Goal: Task Accomplishment & Management: Use online tool/utility

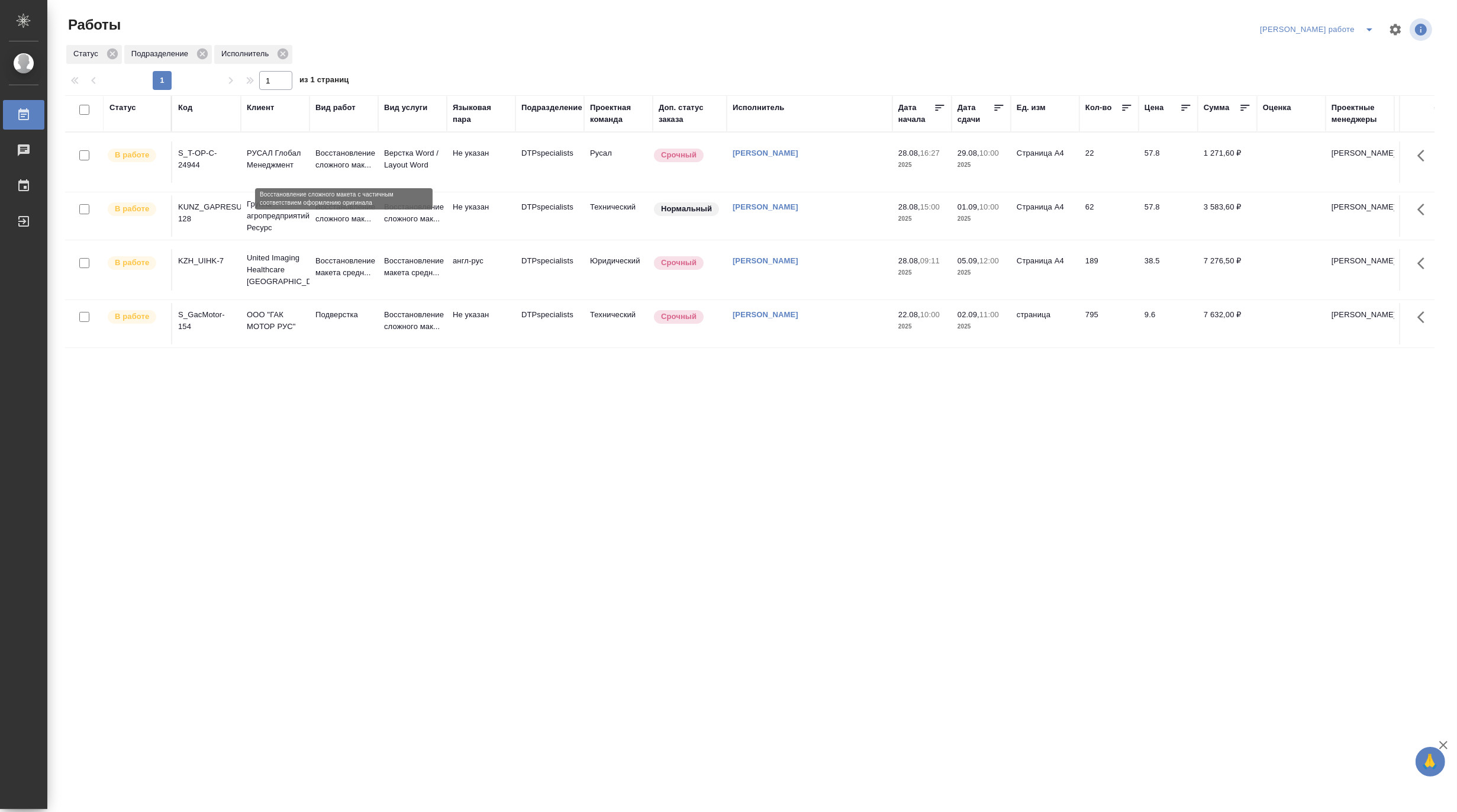
click at [328, 162] on p "Восстановление сложного мак..." at bounding box center [344, 159] width 57 height 24
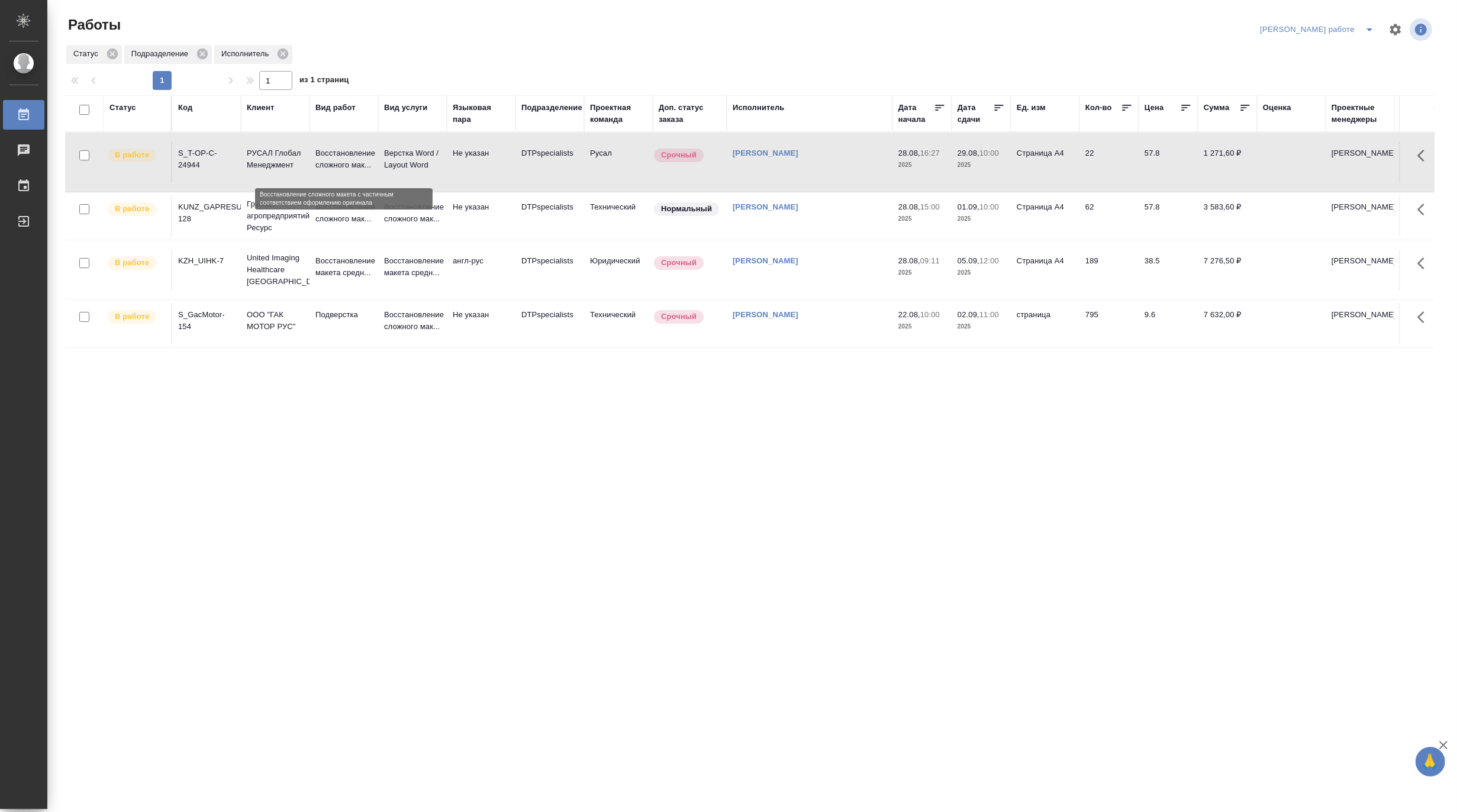
click at [328, 162] on p "Восстановление сложного мак..." at bounding box center [344, 159] width 57 height 24
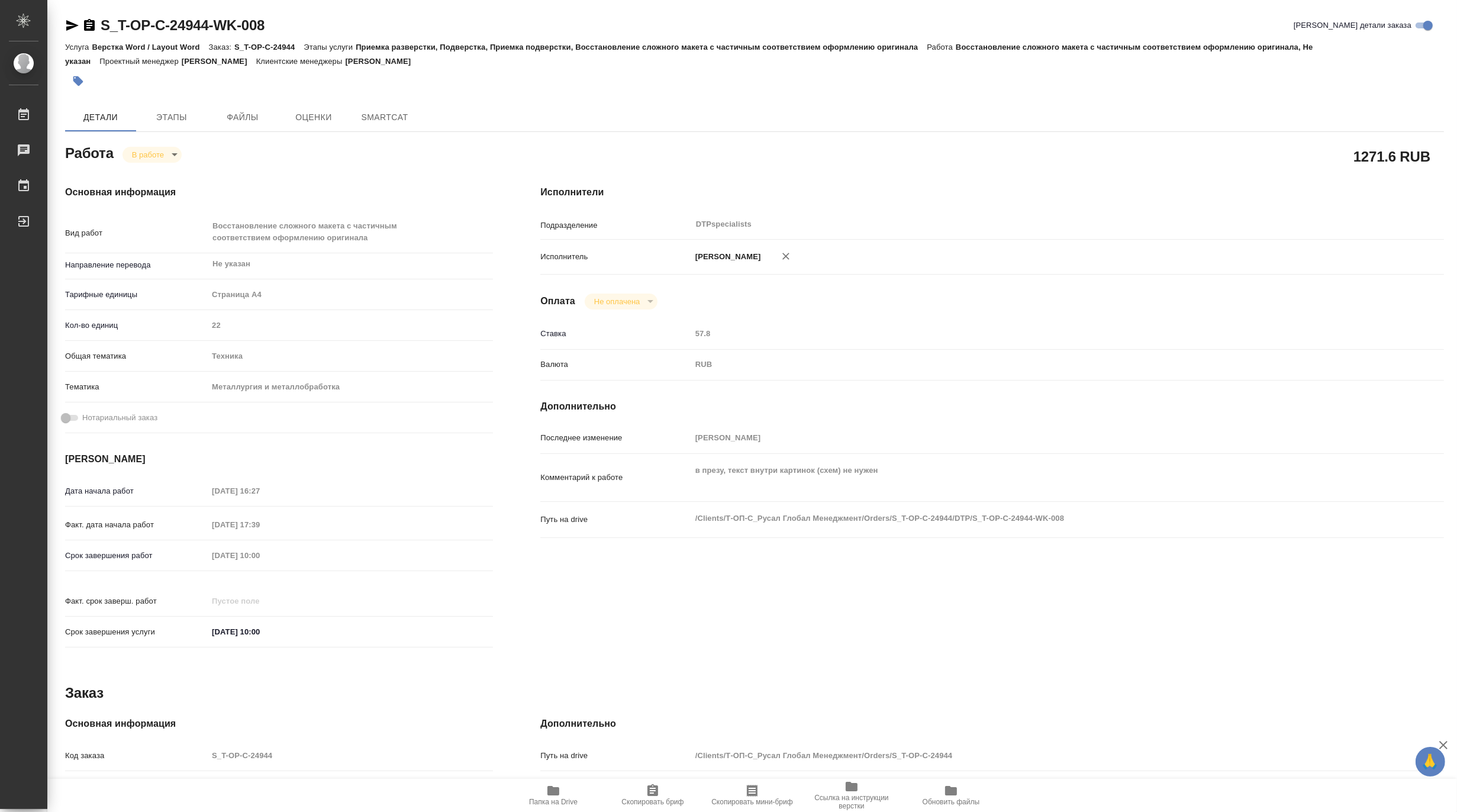
type textarea "x"
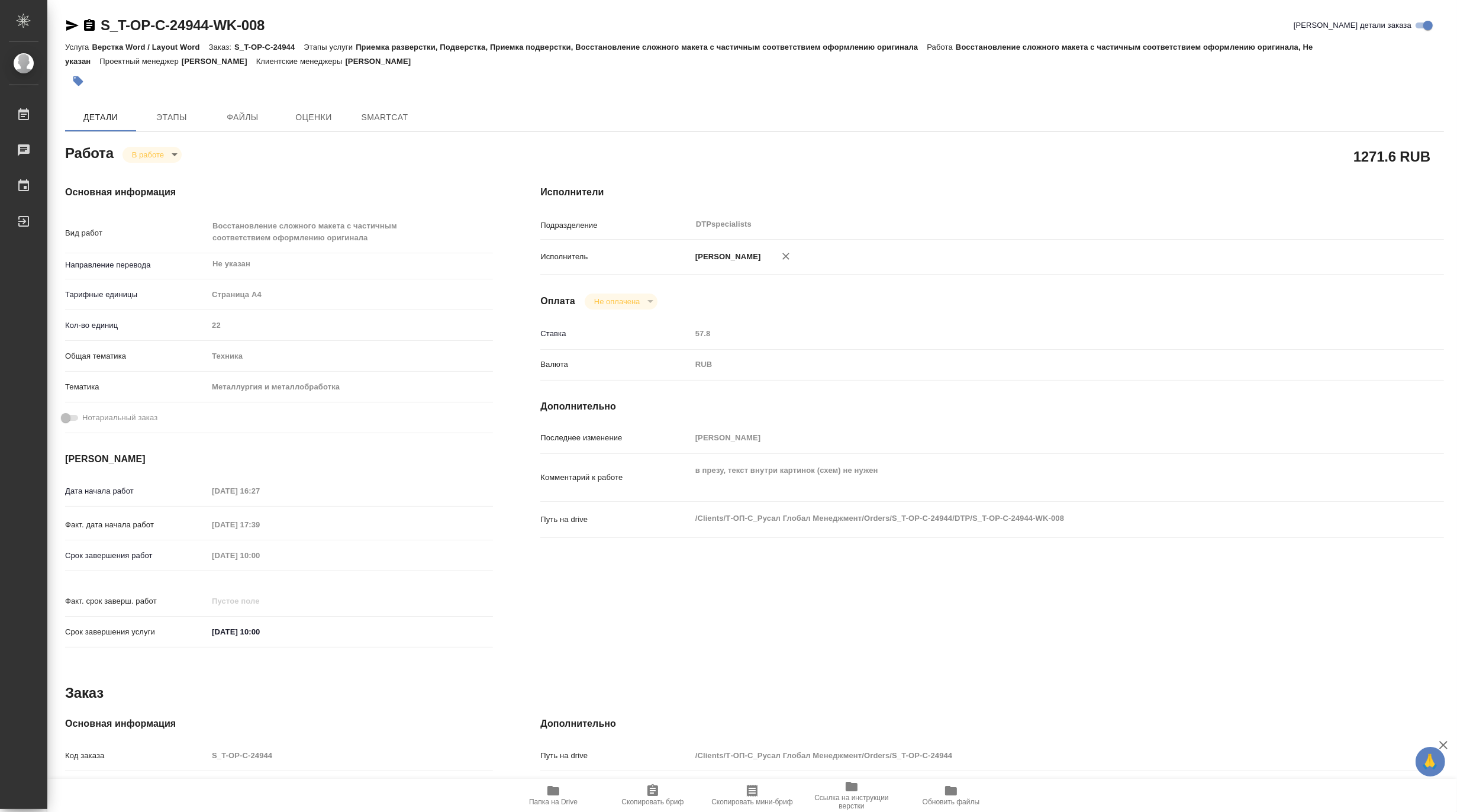
type textarea "x"
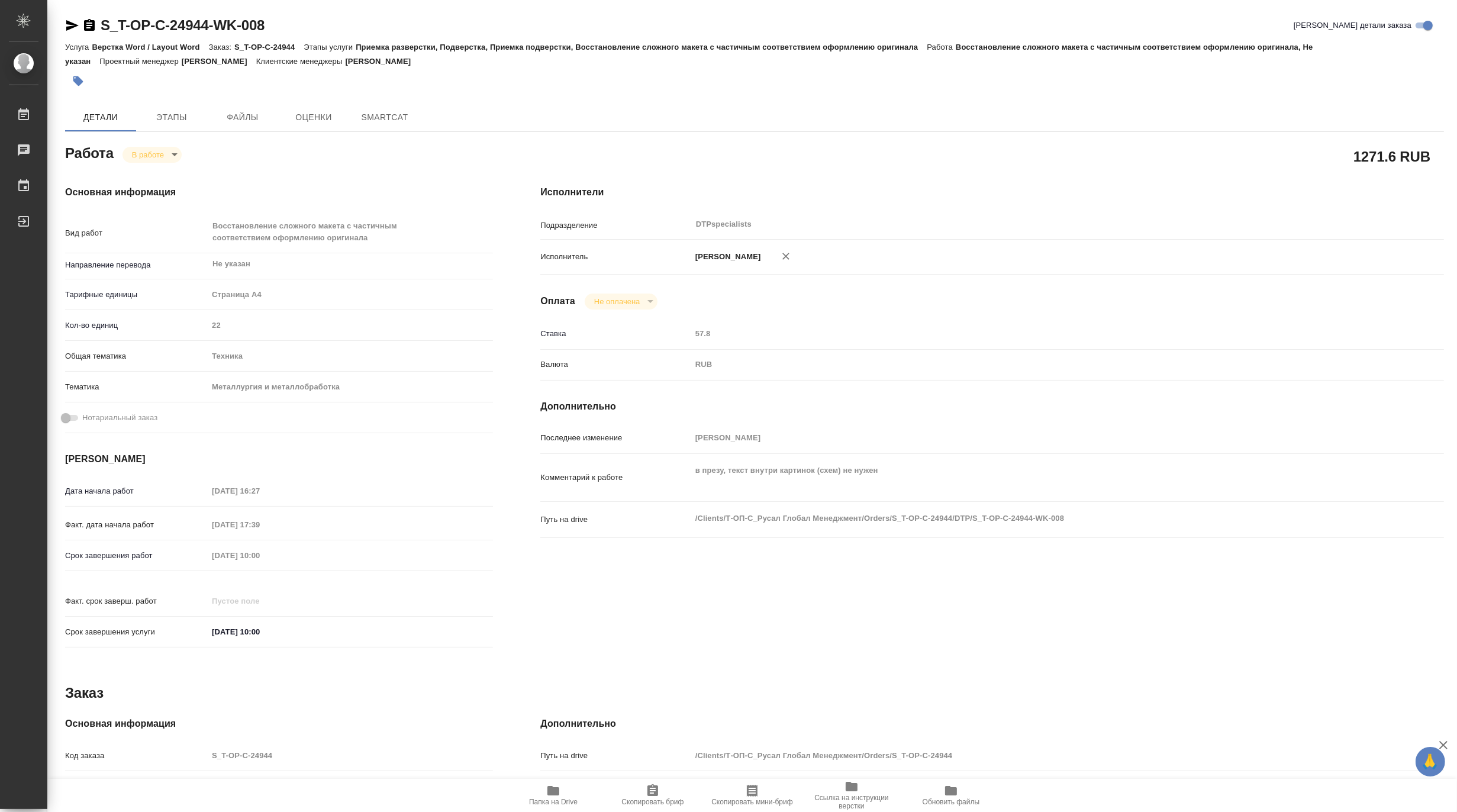
type textarea "x"
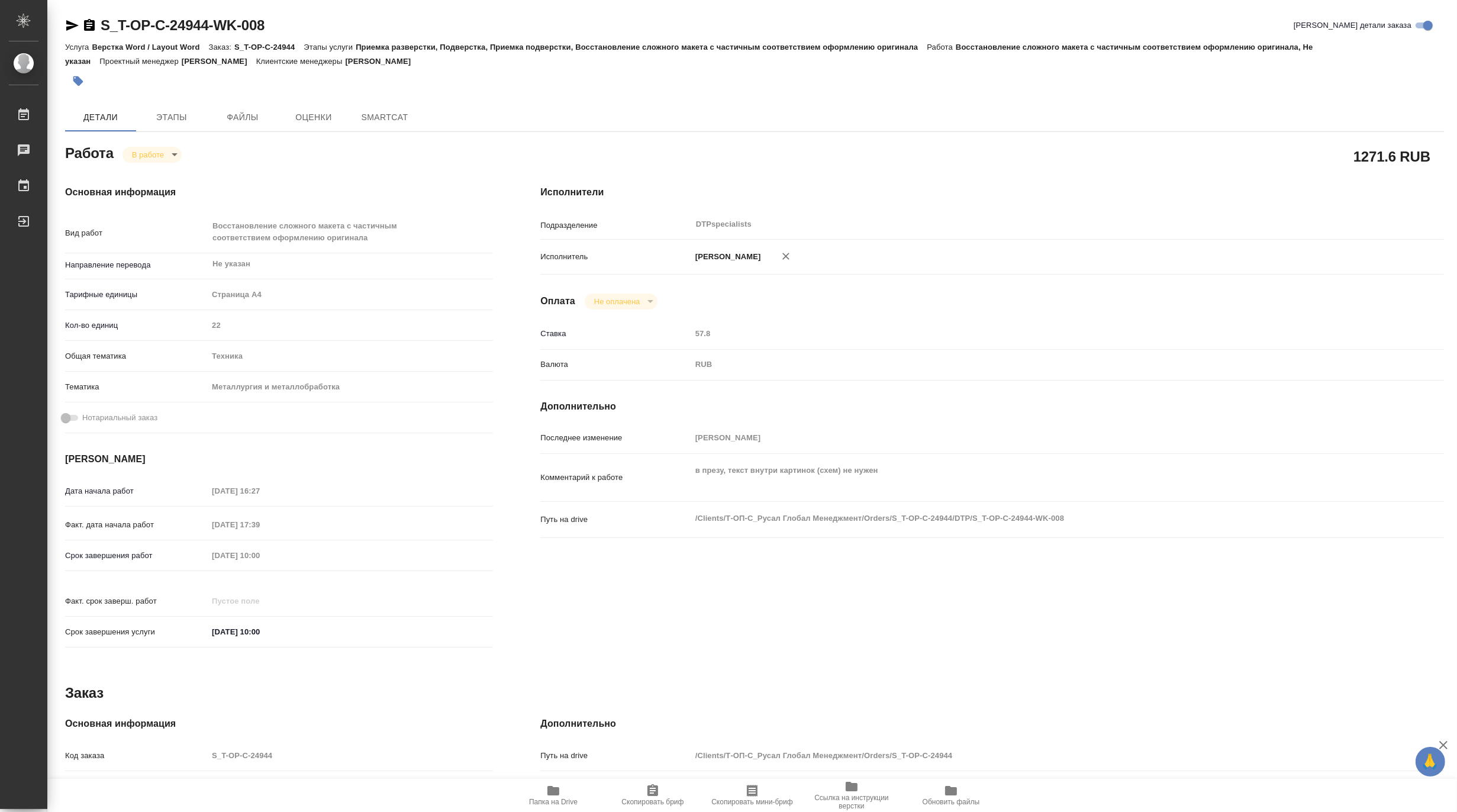
type textarea "x"
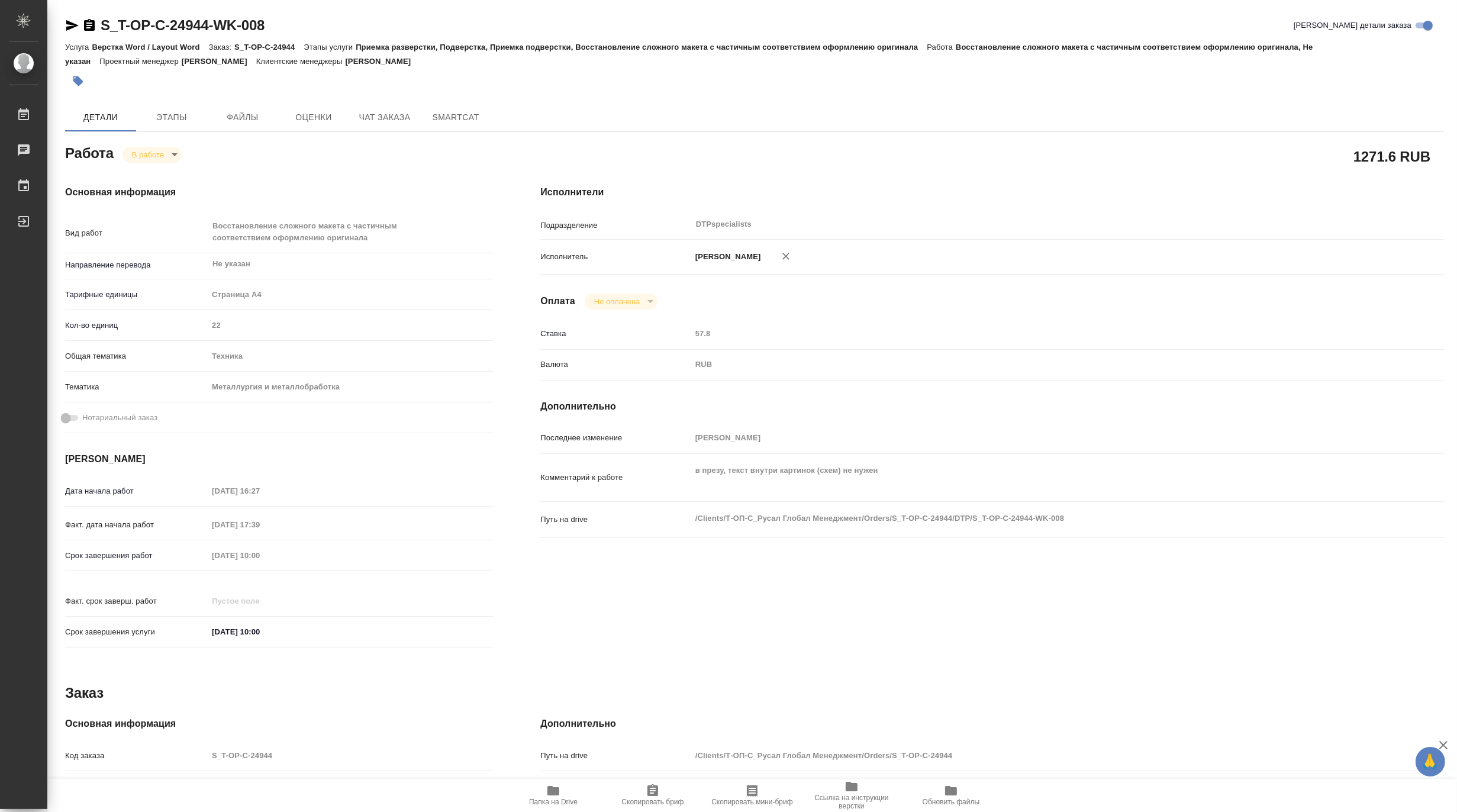
click at [566, 801] on span "Папка на Drive" at bounding box center [553, 801] width 49 height 8
type textarea "x"
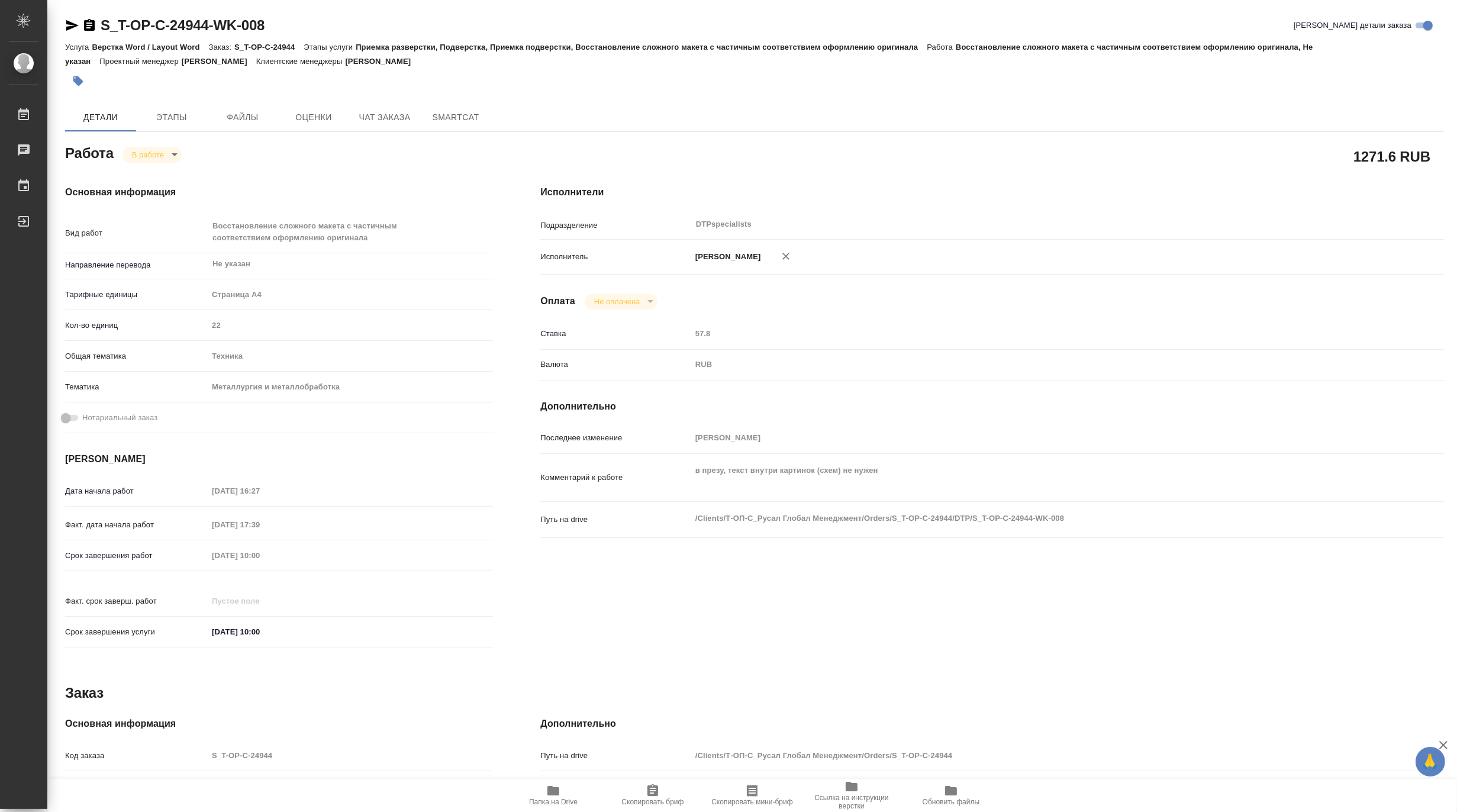
type textarea "x"
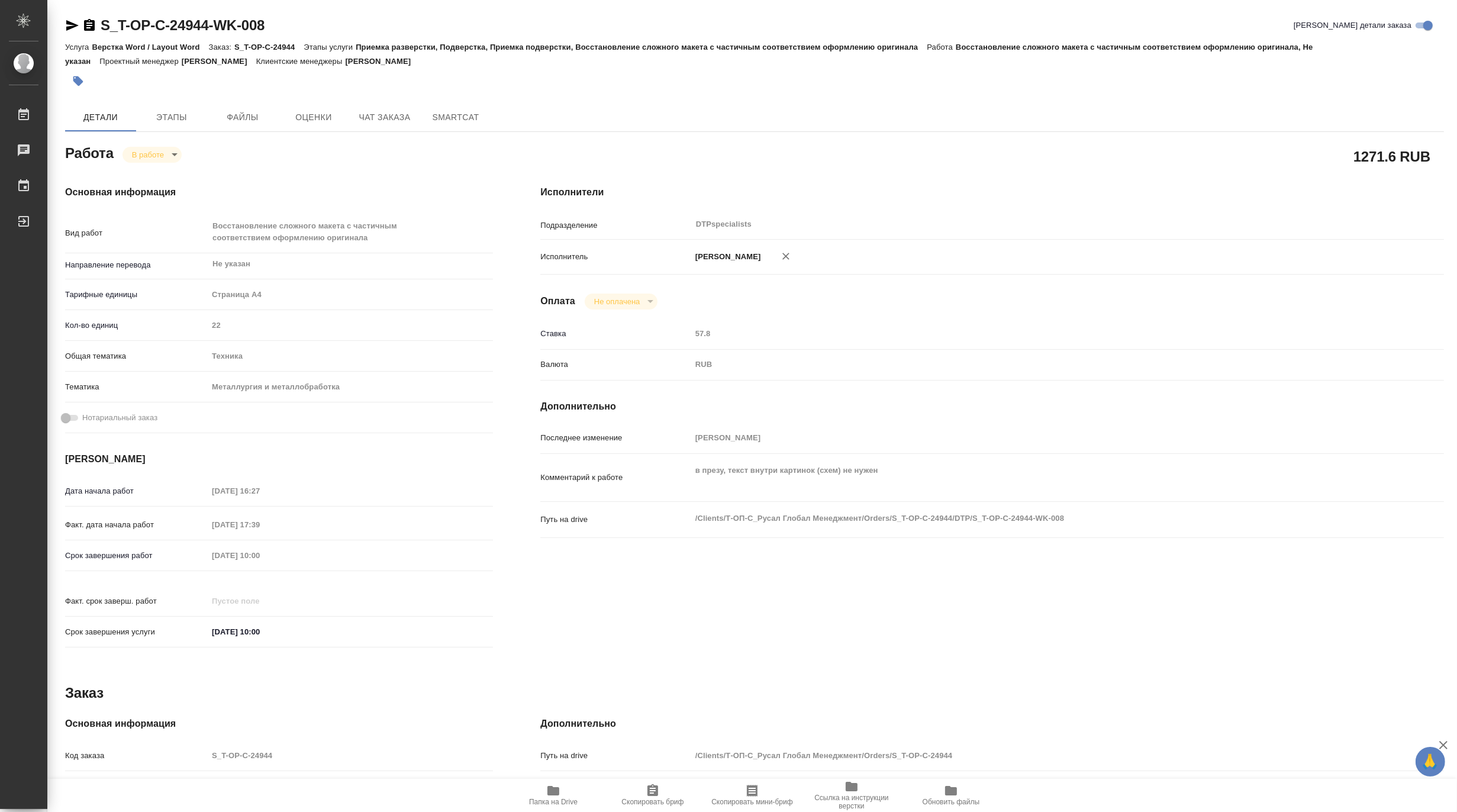
type textarea "x"
